Goal: Find specific page/section: Find specific page/section

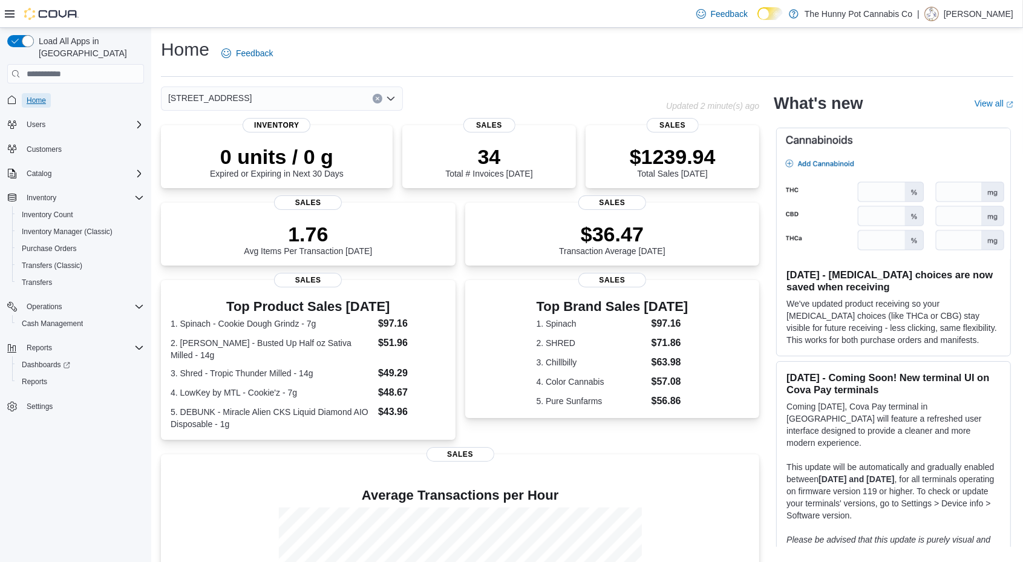
click at [33, 94] on span "Home" at bounding box center [36, 100] width 19 height 15
click at [44, 377] on span "Reports" at bounding box center [34, 382] width 25 height 10
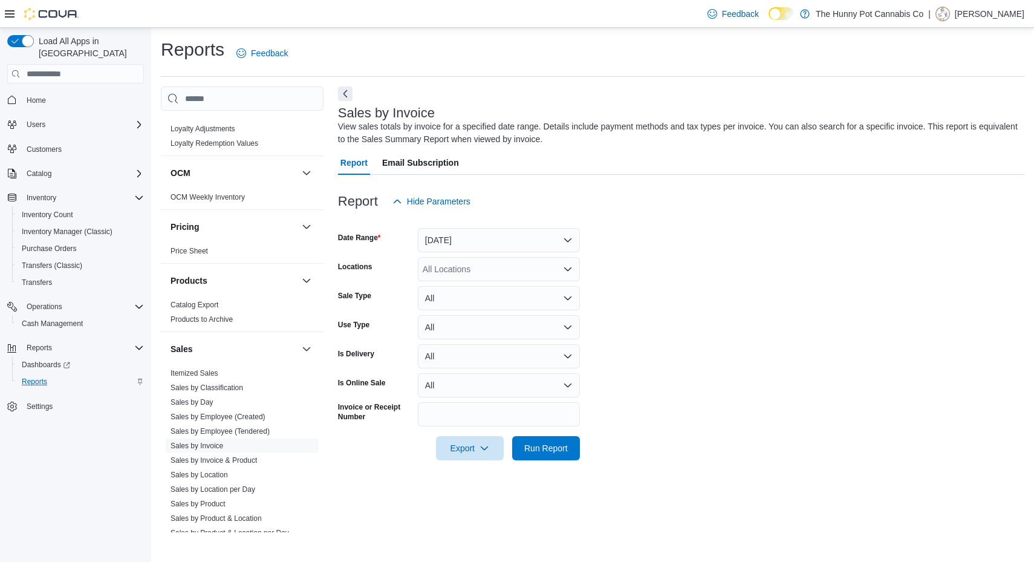
scroll to position [442, 0]
click at [233, 413] on link "Sales by Employee (Created)" at bounding box center [218, 416] width 95 height 8
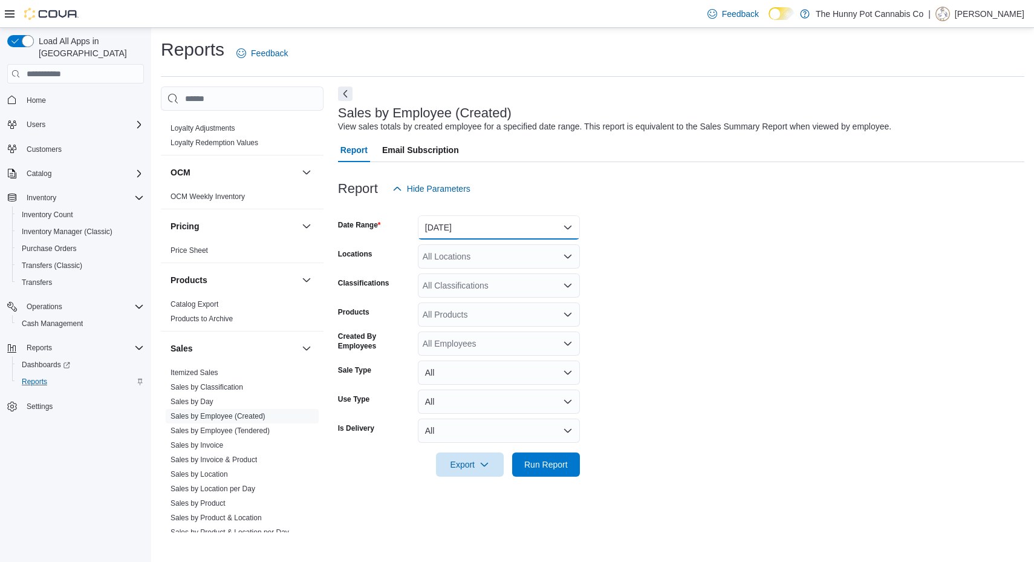
click at [480, 232] on button "[DATE]" at bounding box center [499, 227] width 162 height 24
